Goal: Find contact information: Find contact information

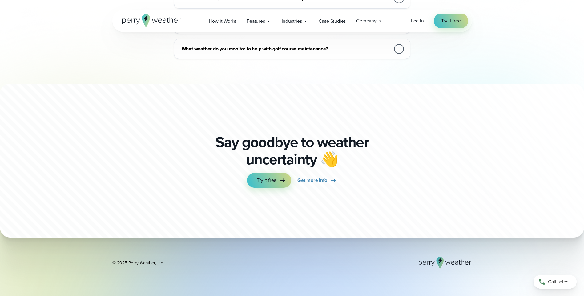
scroll to position [2798, 0]
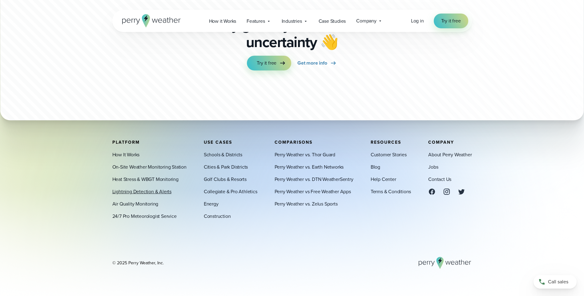
click at [153, 192] on link "Lightning Detection & Alerts" at bounding box center [141, 191] width 59 height 7
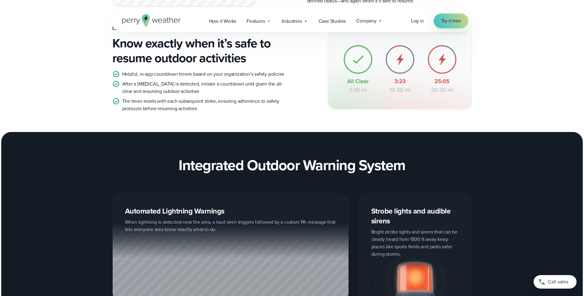
scroll to position [554, 0]
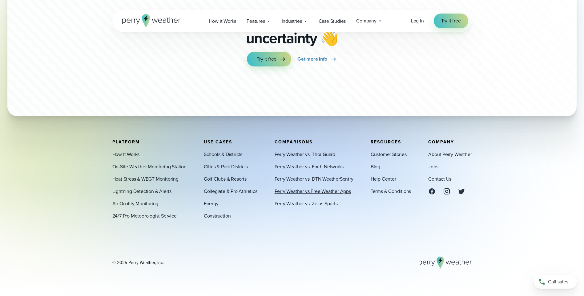
scroll to position [1870, 0]
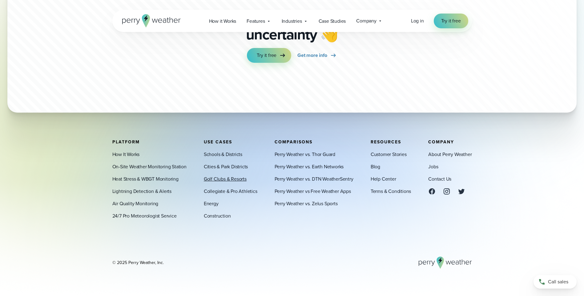
click at [219, 182] on link "Golf Clubs & Resorts" at bounding box center [225, 178] width 43 height 7
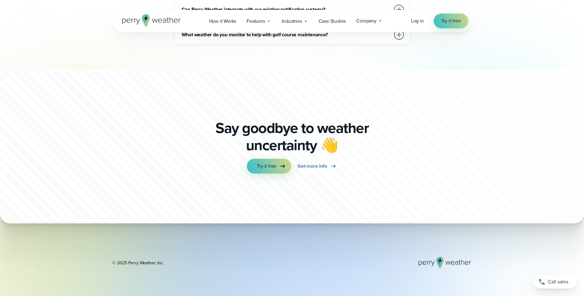
scroll to position [2799, 0]
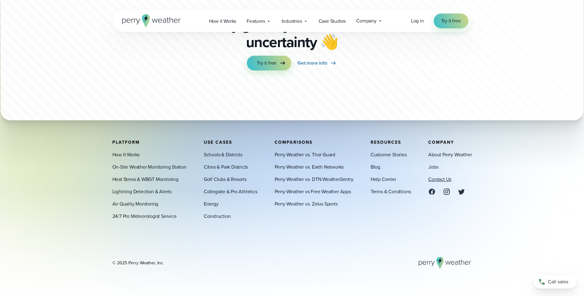
click at [433, 180] on link "Contact Us" at bounding box center [439, 178] width 23 height 7
